Goal: Information Seeking & Learning: Learn about a topic

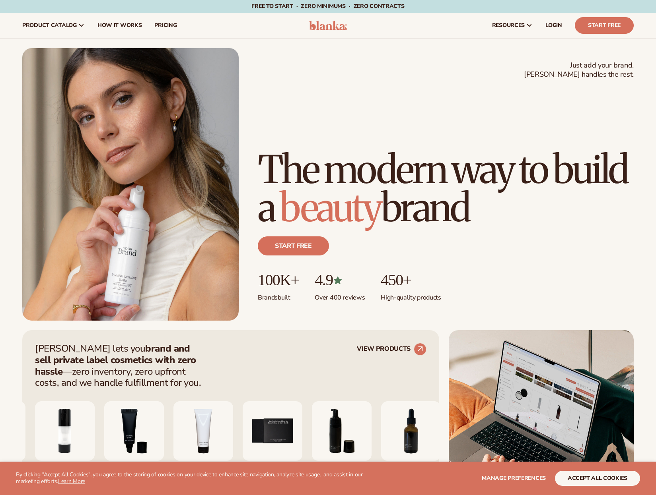
scroll to position [318, 0]
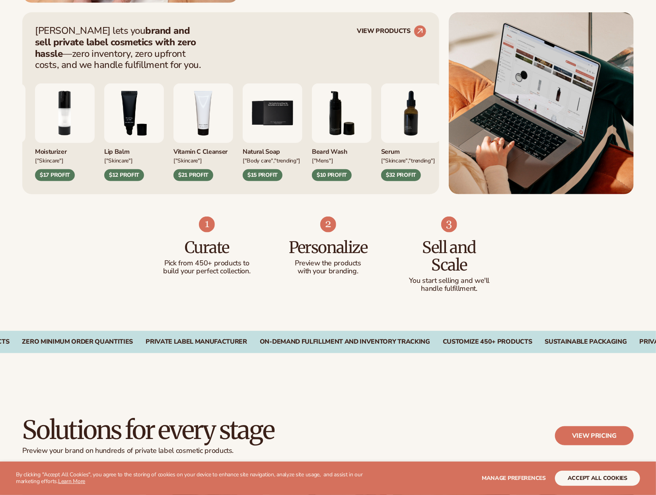
click at [213, 174] on div "$21 PROFIT" at bounding box center [193, 175] width 40 height 12
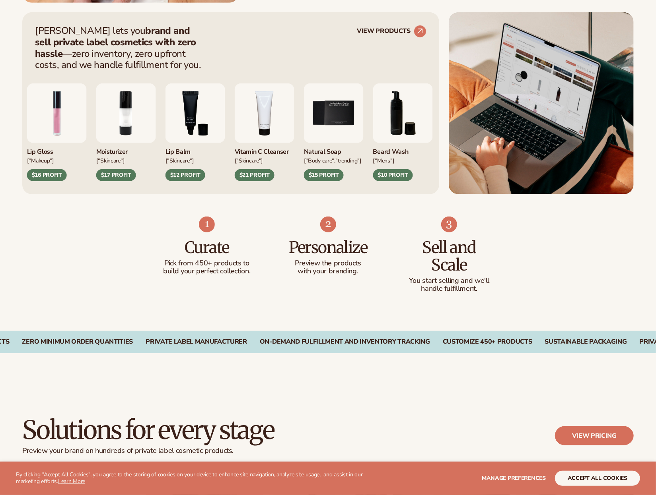
click at [262, 136] on img "4 / 9" at bounding box center [265, 113] width 60 height 60
click at [252, 180] on div "$21 PROFIT" at bounding box center [255, 175] width 40 height 12
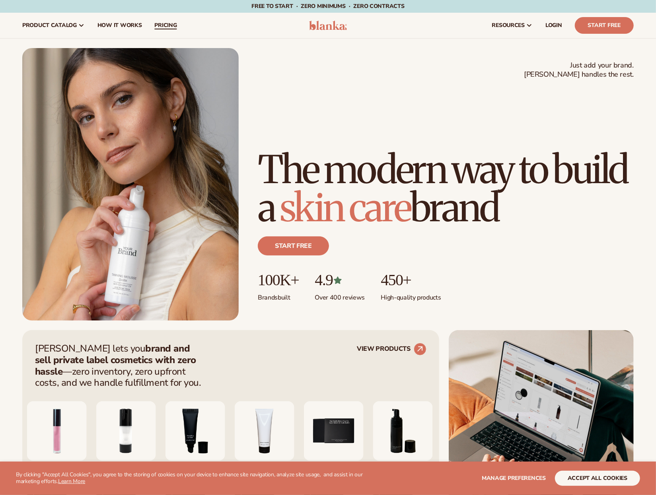
click at [156, 22] on span "pricing" at bounding box center [165, 25] width 22 height 6
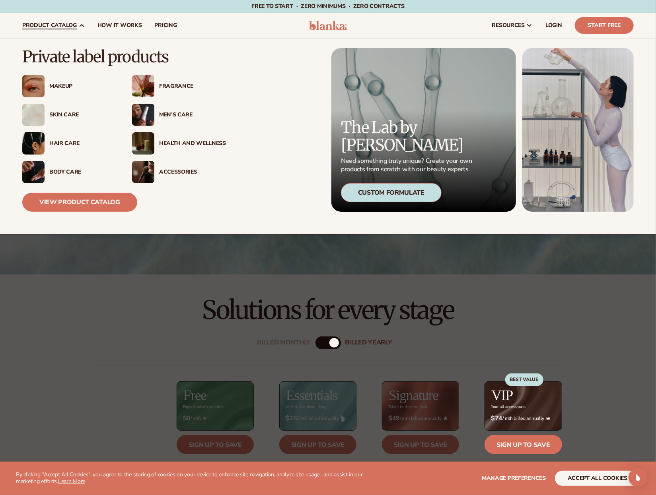
click at [61, 88] on div "Makeup" at bounding box center [82, 86] width 67 height 7
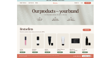
scroll to position [159, 0]
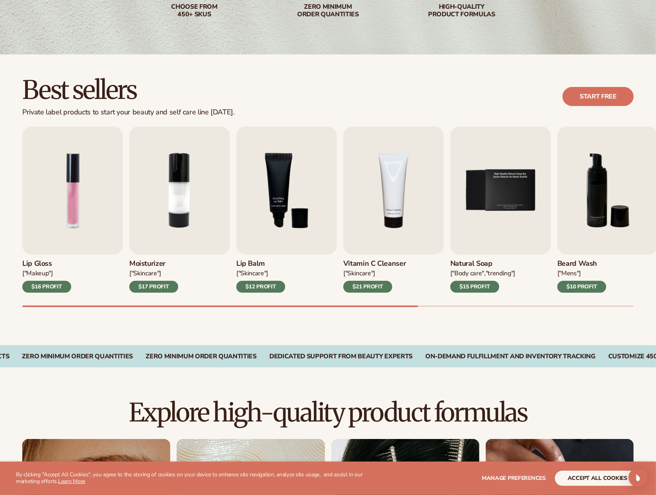
click at [267, 282] on div "$12 PROFIT" at bounding box center [260, 287] width 49 height 12
click at [270, 243] on img "3 / 9" at bounding box center [286, 190] width 101 height 128
click at [215, 212] on img "2 / 9" at bounding box center [179, 190] width 101 height 128
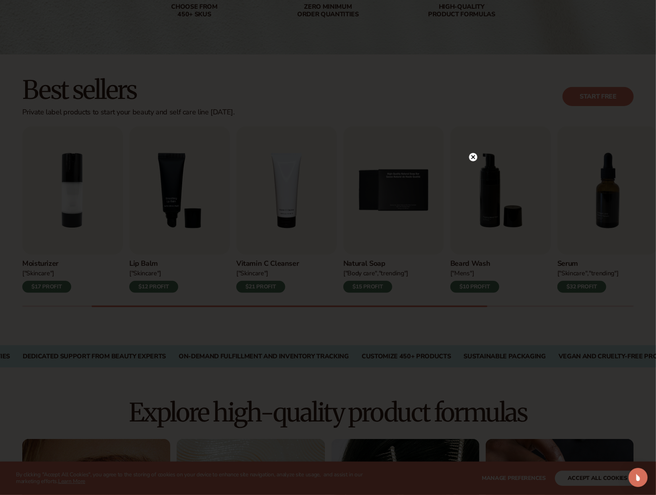
click at [473, 147] on div at bounding box center [328, 247] width 656 height 495
click at [471, 157] on circle at bounding box center [473, 157] width 8 height 8
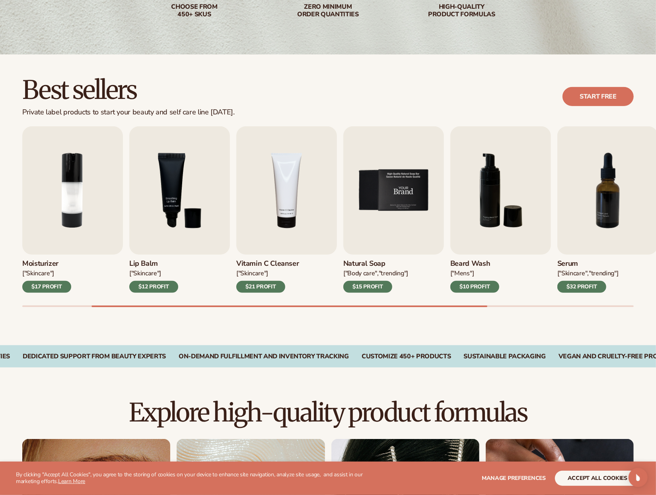
click at [371, 212] on img "5 / 9" at bounding box center [393, 190] width 101 height 128
click at [369, 293] on div "$15 PROFIT" at bounding box center [367, 287] width 49 height 12
